Goal: Book appointment/travel/reservation

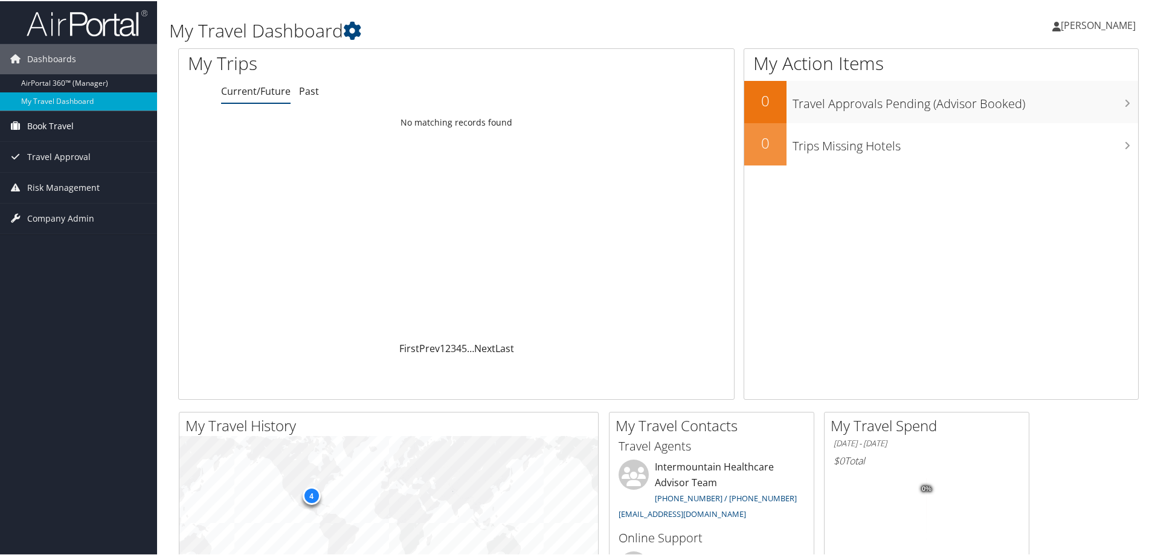
click at [59, 123] on span "Book Travel" at bounding box center [50, 125] width 47 height 30
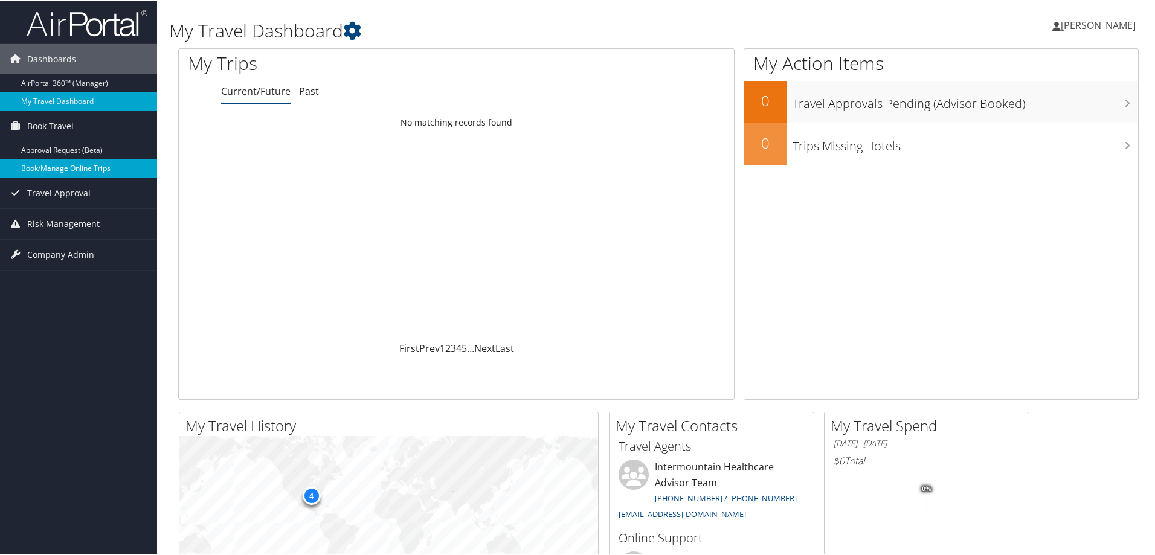
click at [68, 164] on link "Book/Manage Online Trips" at bounding box center [78, 167] width 157 height 18
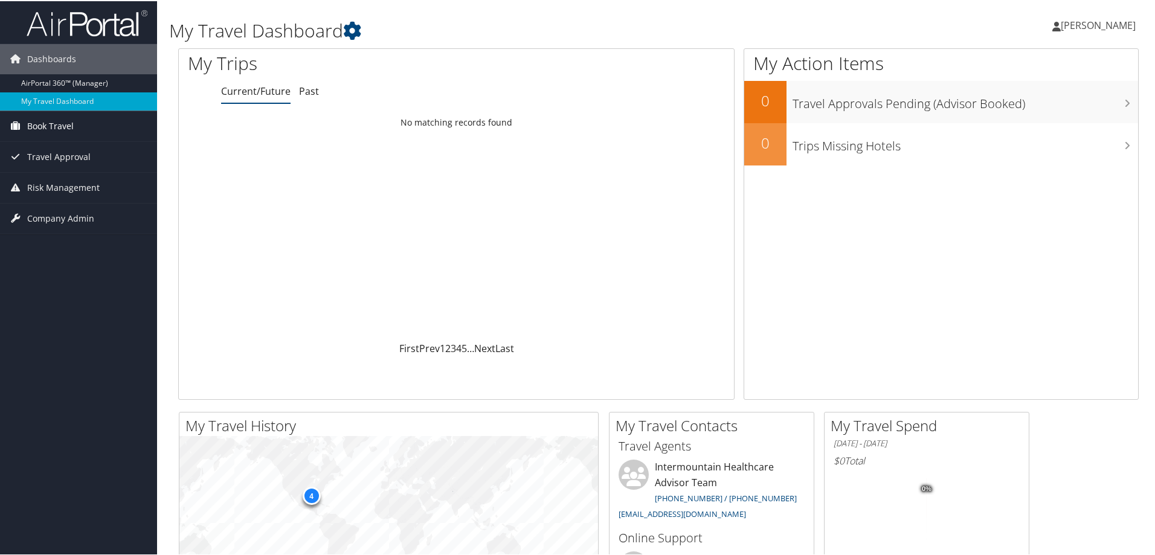
click at [37, 120] on span "Book Travel" at bounding box center [50, 125] width 47 height 30
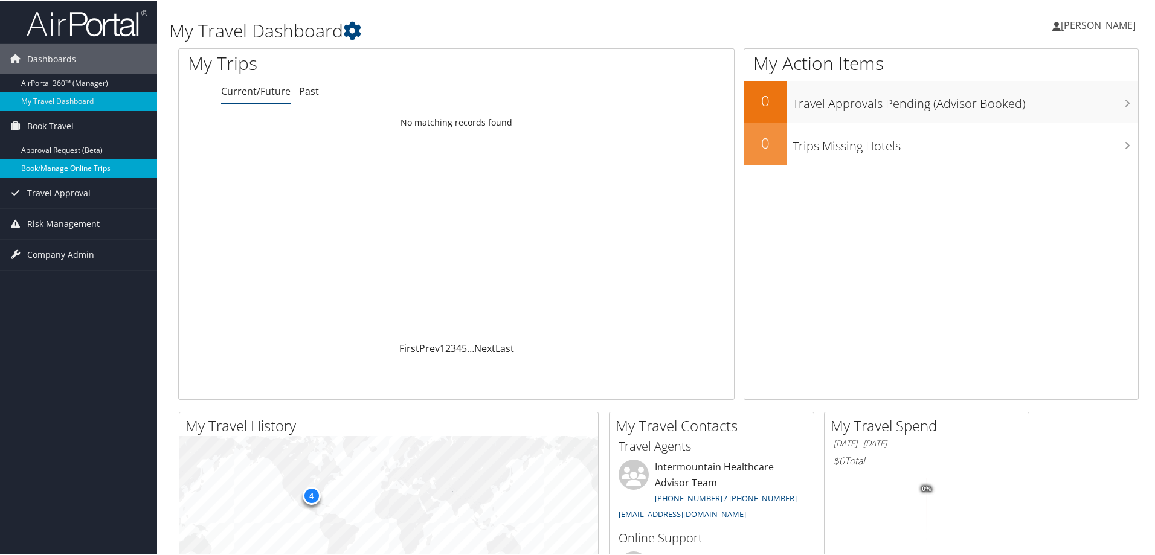
click at [42, 165] on link "Book/Manage Online Trips" at bounding box center [78, 167] width 157 height 18
